Goal: Information Seeking & Learning: Learn about a topic

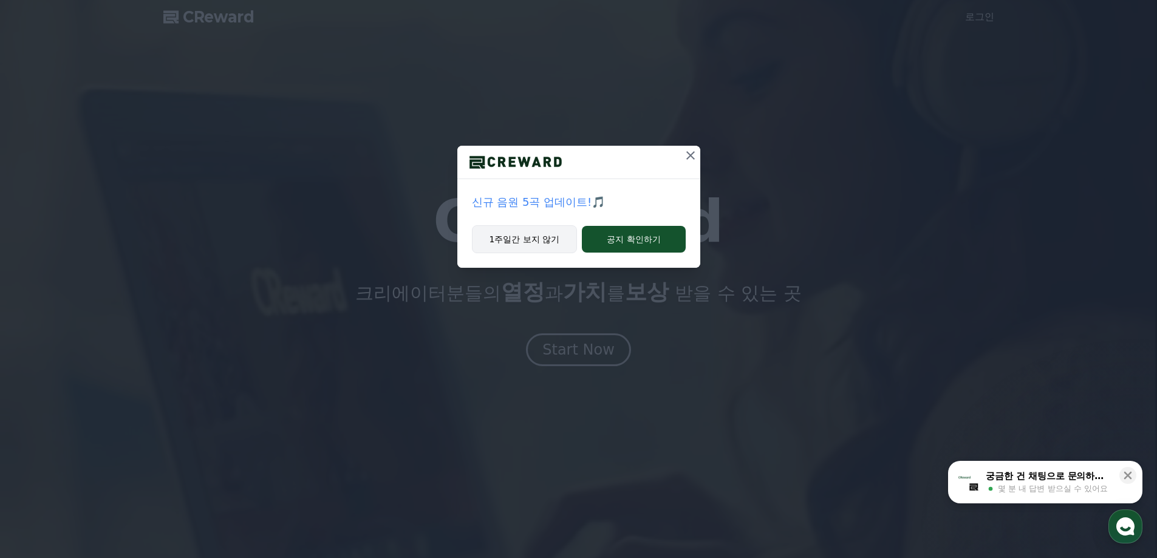
click at [544, 239] on button "1주일간 보지 않기" at bounding box center [525, 239] width 106 height 28
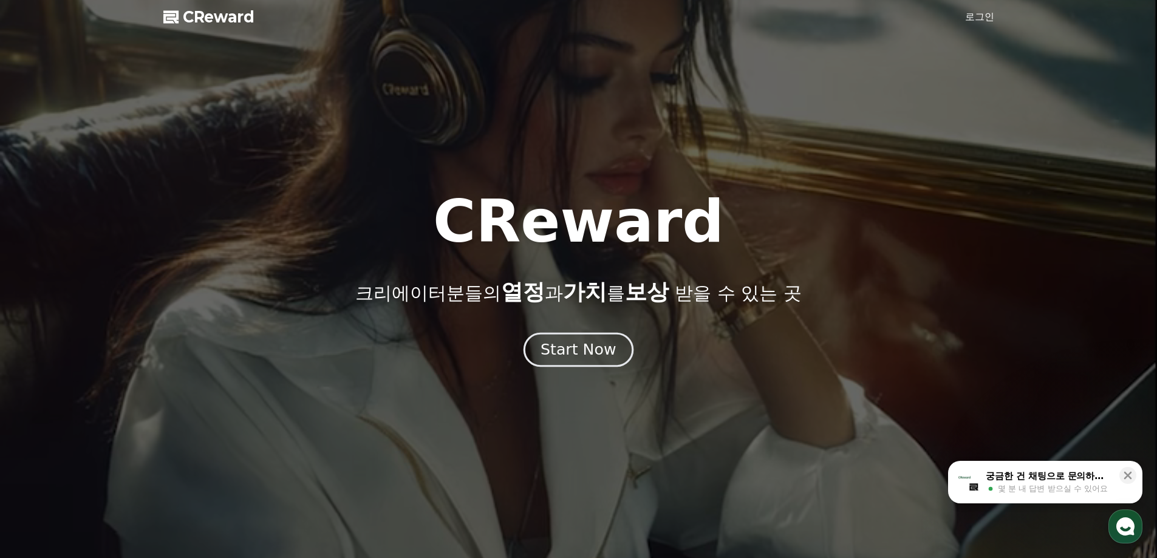
click at [598, 350] on div "Start Now" at bounding box center [577, 349] width 75 height 21
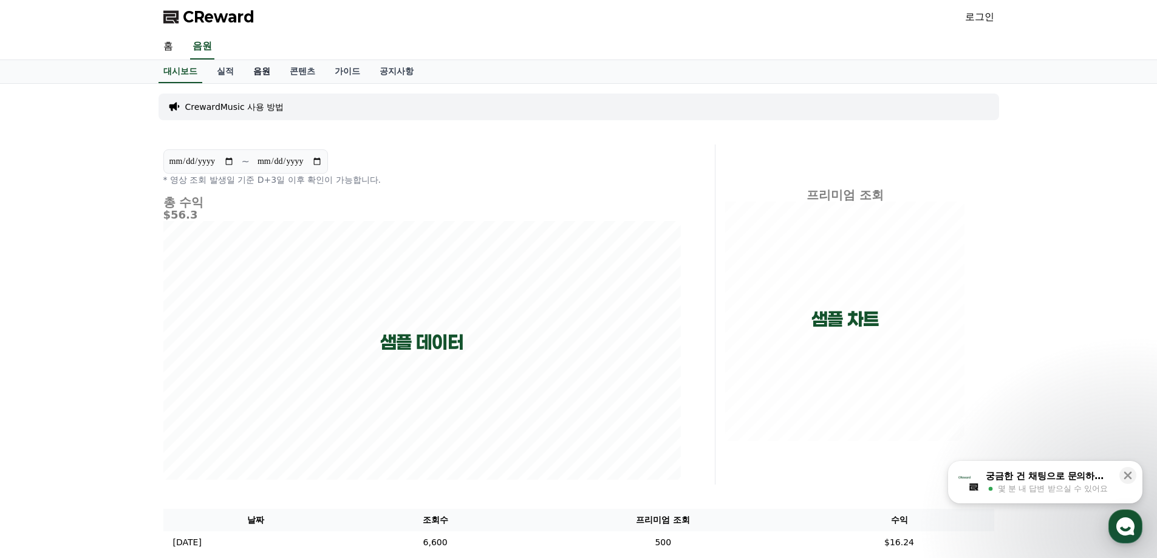
click at [259, 70] on link "음원" at bounding box center [262, 71] width 36 height 23
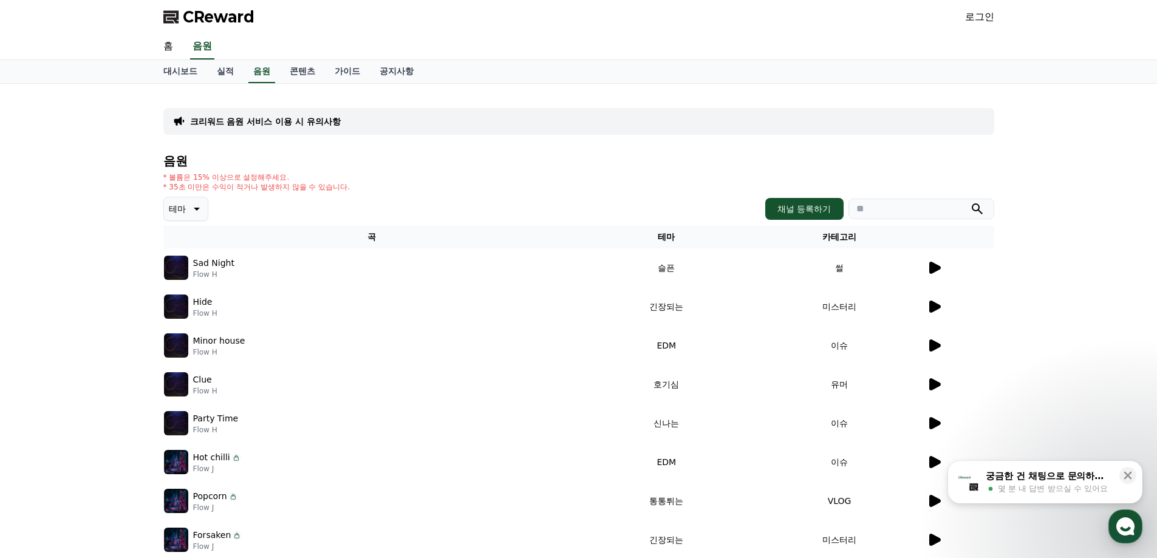
click at [891, 202] on input "search" at bounding box center [921, 209] width 146 height 21
type input "*"
type input "********"
click at [970, 202] on button "submit" at bounding box center [977, 209] width 15 height 15
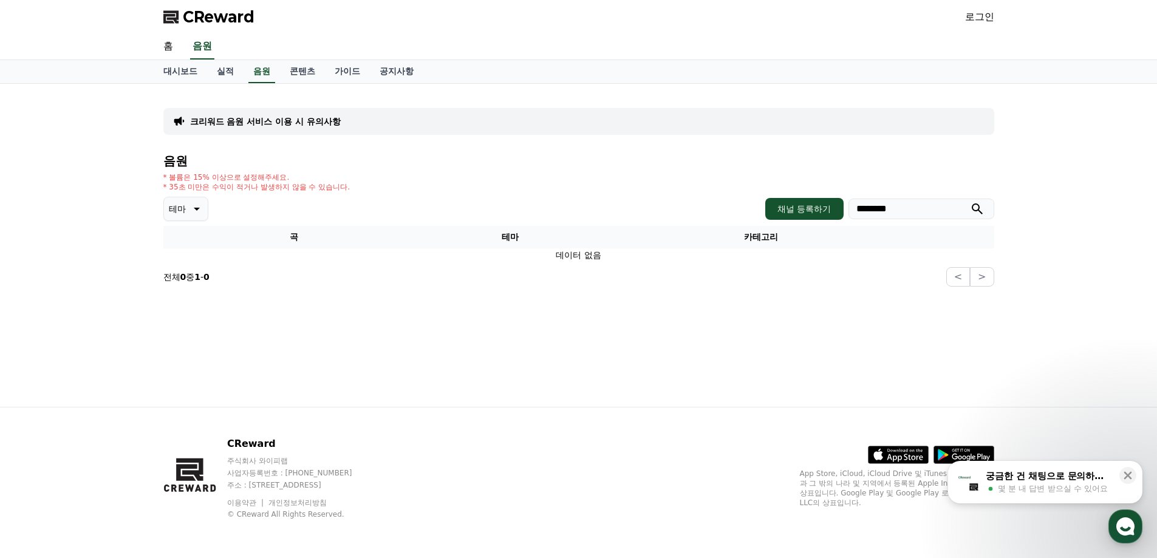
click at [904, 208] on input "********" at bounding box center [921, 209] width 146 height 21
click at [267, 64] on link "음원" at bounding box center [261, 71] width 27 height 23
click at [264, 71] on link "음원" at bounding box center [261, 71] width 27 height 23
click at [166, 41] on link "홈" at bounding box center [168, 47] width 29 height 26
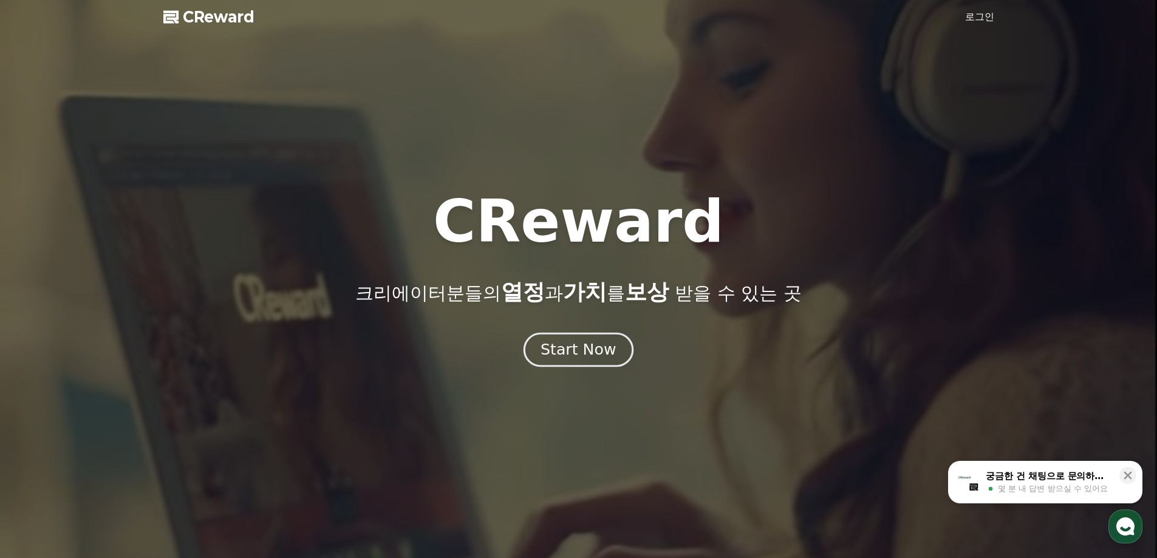
click at [554, 342] on div "Start Now" at bounding box center [577, 349] width 75 height 21
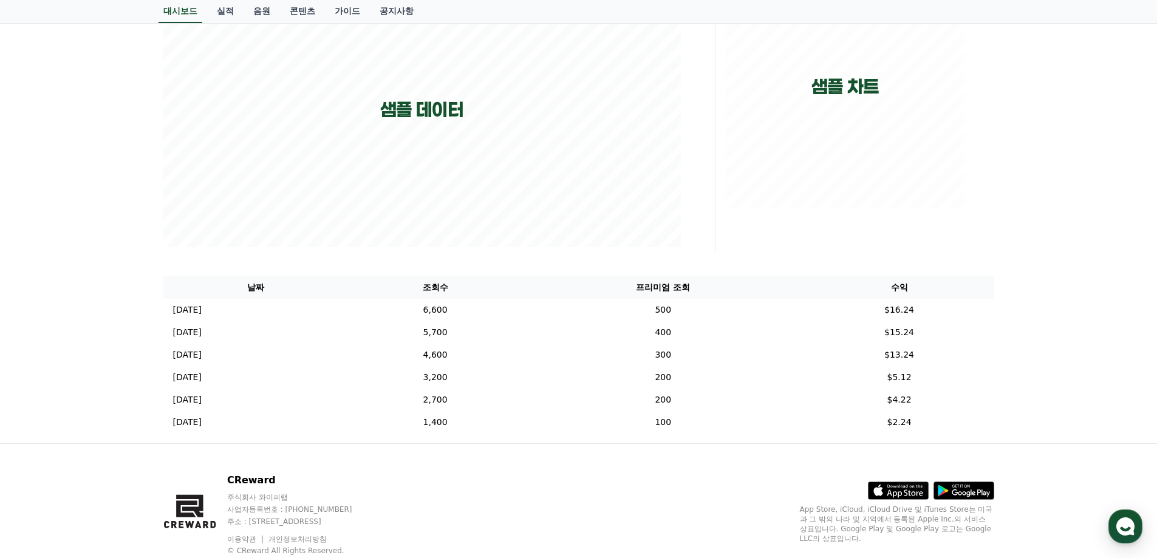
scroll to position [269, 0]
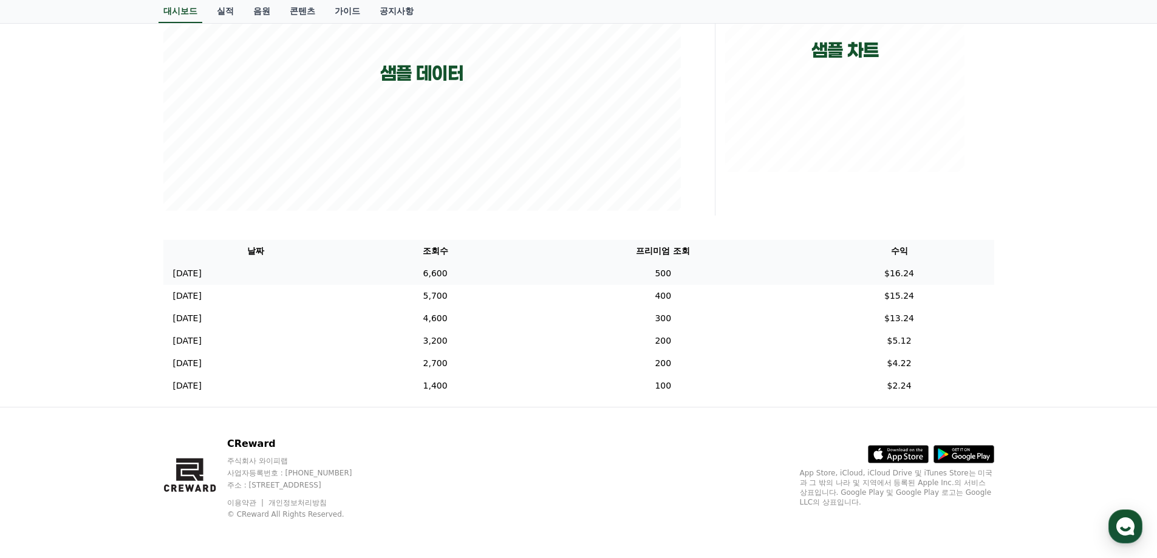
click at [232, 273] on td "[DATE] 12/05" at bounding box center [256, 273] width 186 height 22
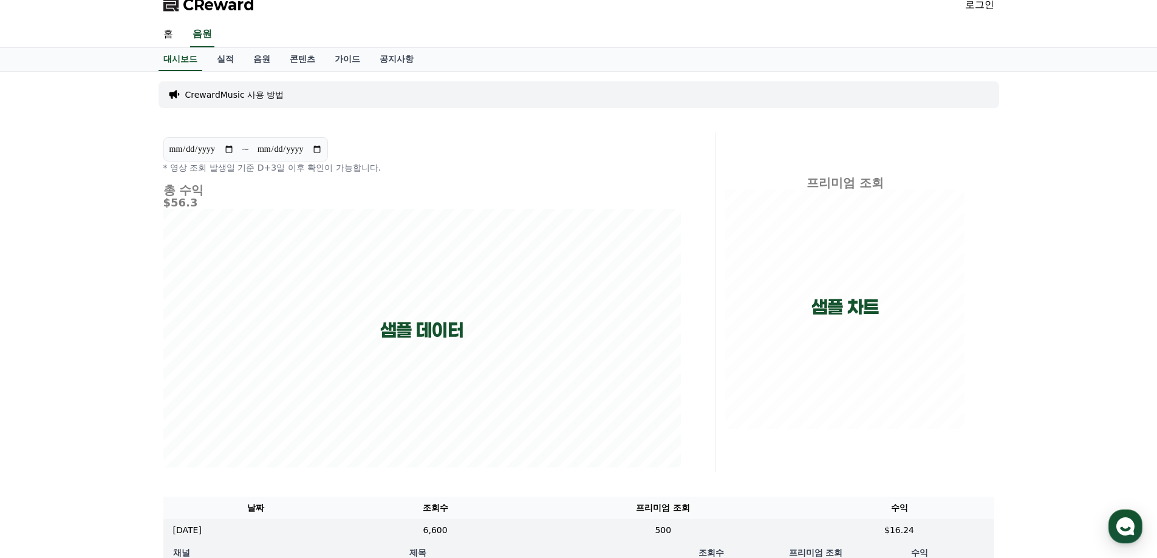
scroll to position [0, 0]
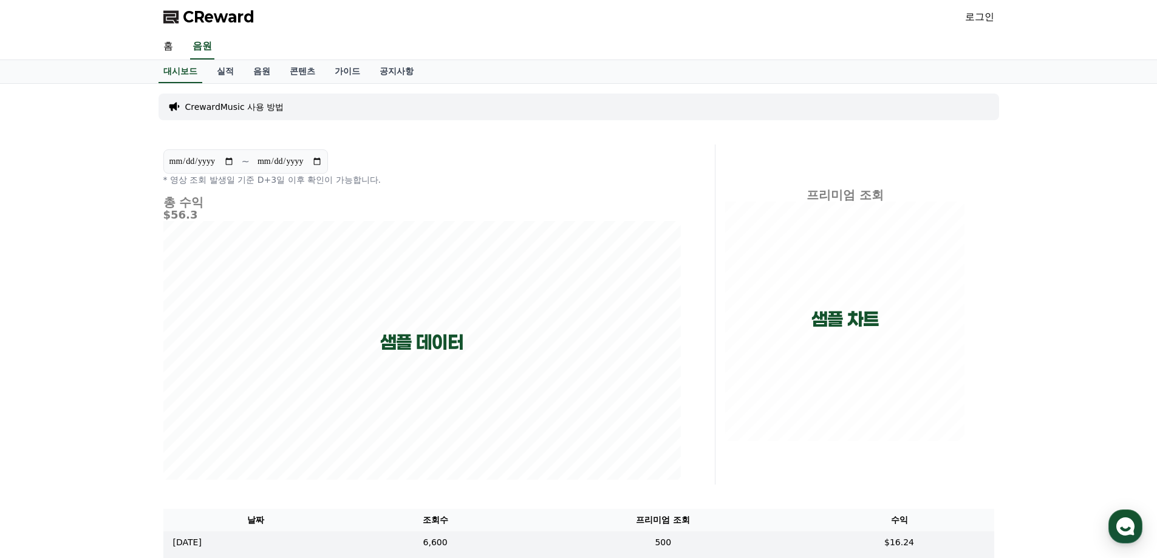
click at [987, 12] on link "로그인" at bounding box center [979, 17] width 29 height 15
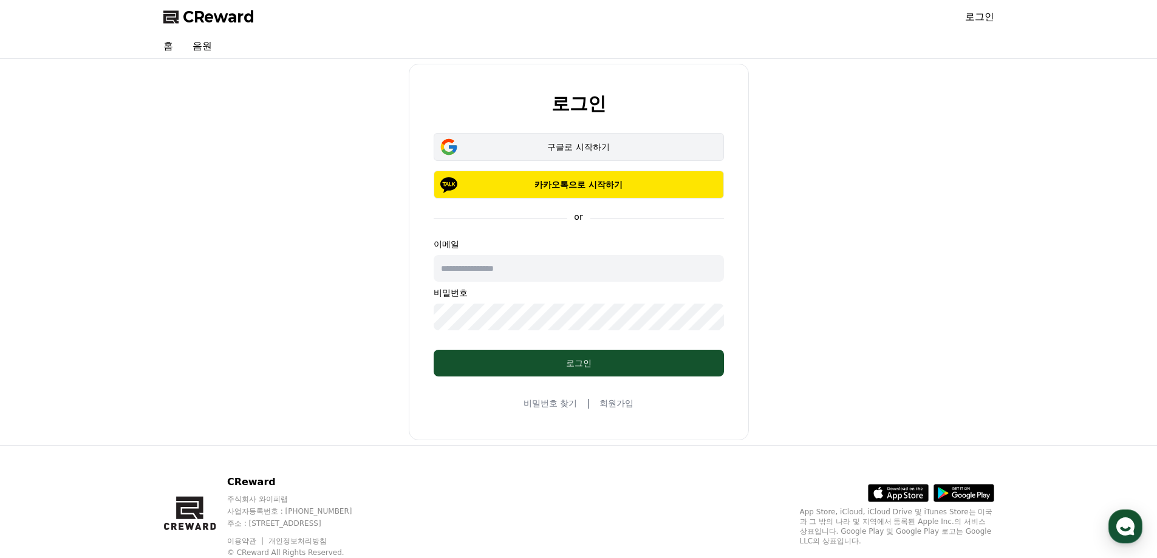
click at [571, 149] on div "구글로 시작하기" at bounding box center [578, 147] width 255 height 12
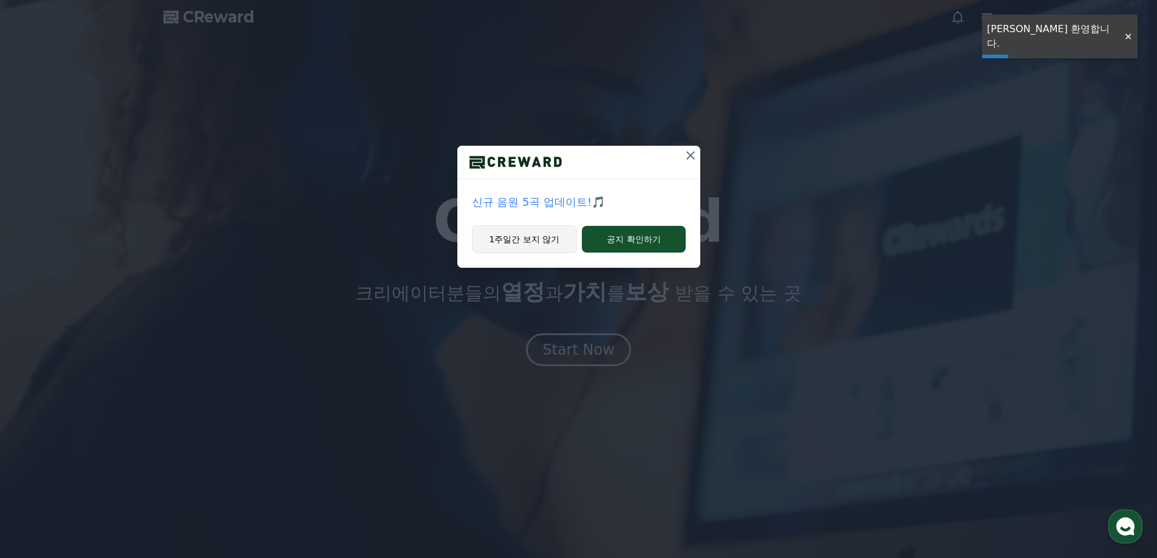
click at [557, 244] on button "1주일간 보지 않기" at bounding box center [525, 239] width 106 height 28
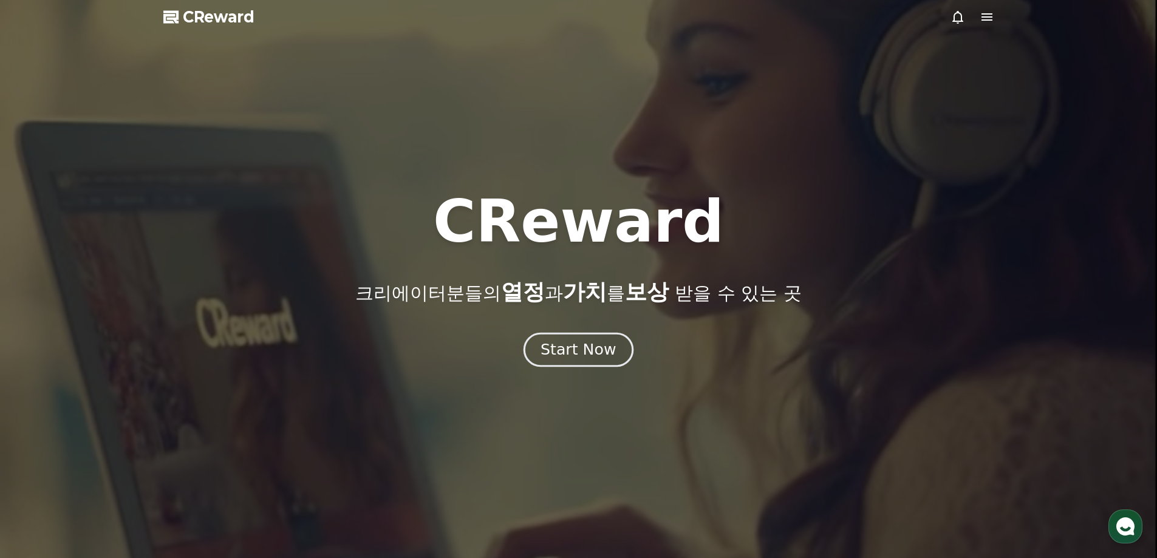
click at [586, 344] on div "Start Now" at bounding box center [577, 349] width 75 height 21
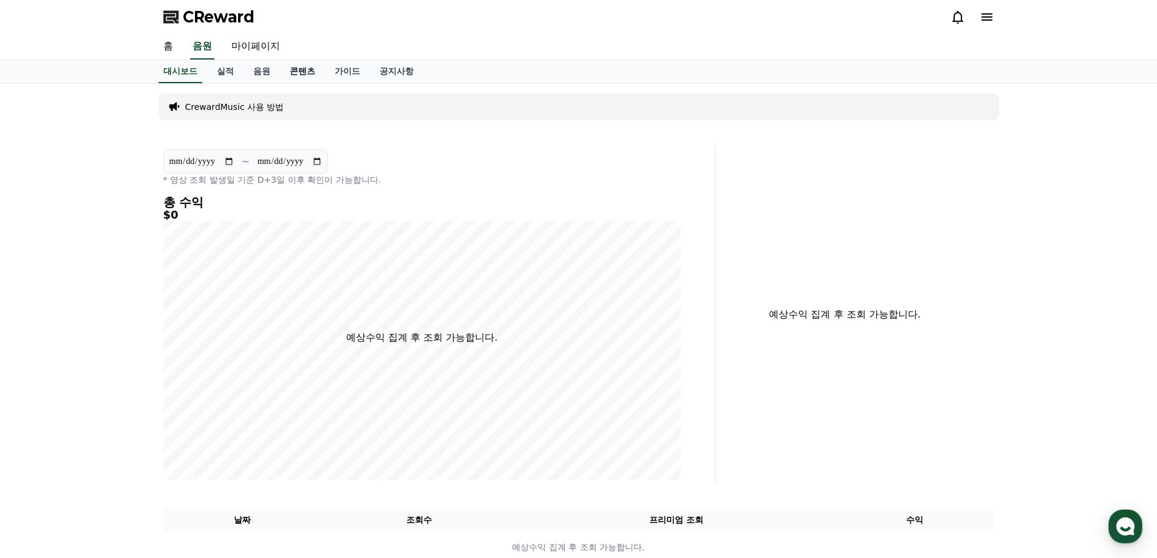
click at [301, 72] on link "콘텐츠" at bounding box center [302, 71] width 45 height 23
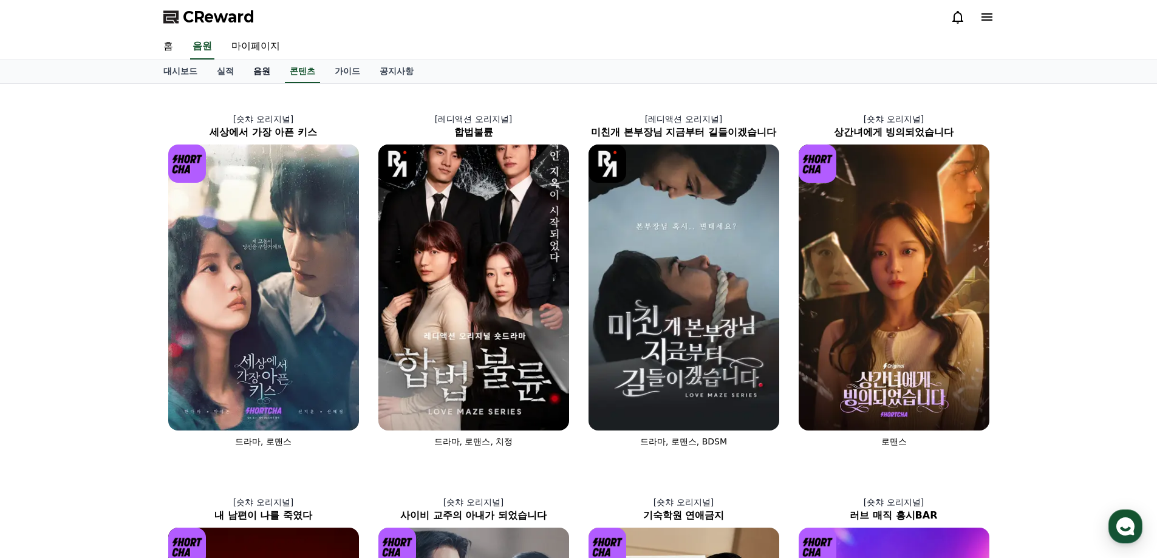
click at [262, 65] on link "음원" at bounding box center [262, 71] width 36 height 23
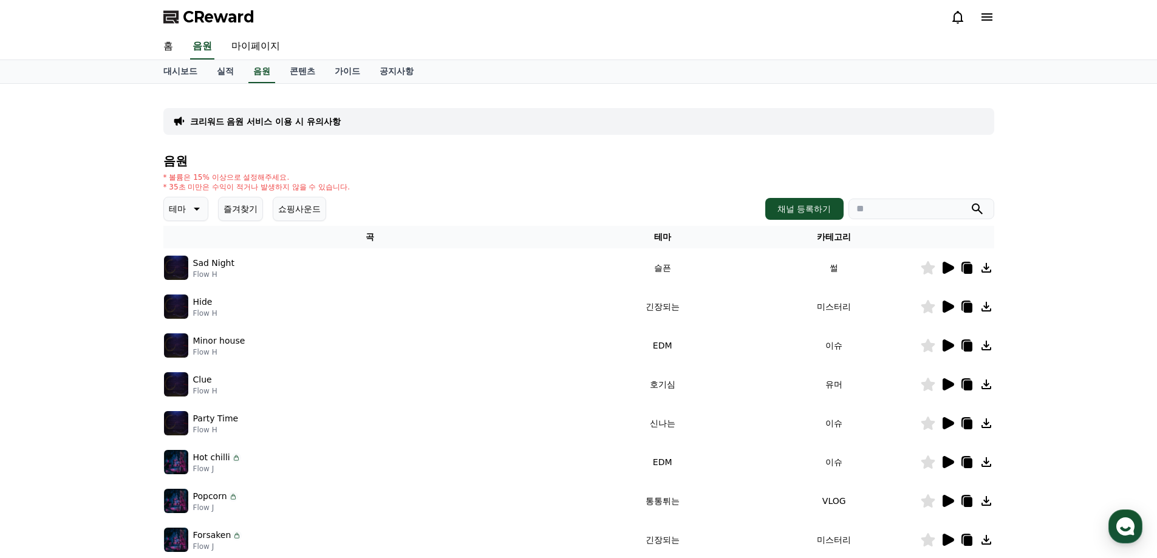
click at [179, 267] on img at bounding box center [176, 268] width 24 height 24
